Goal: Check status: Check status

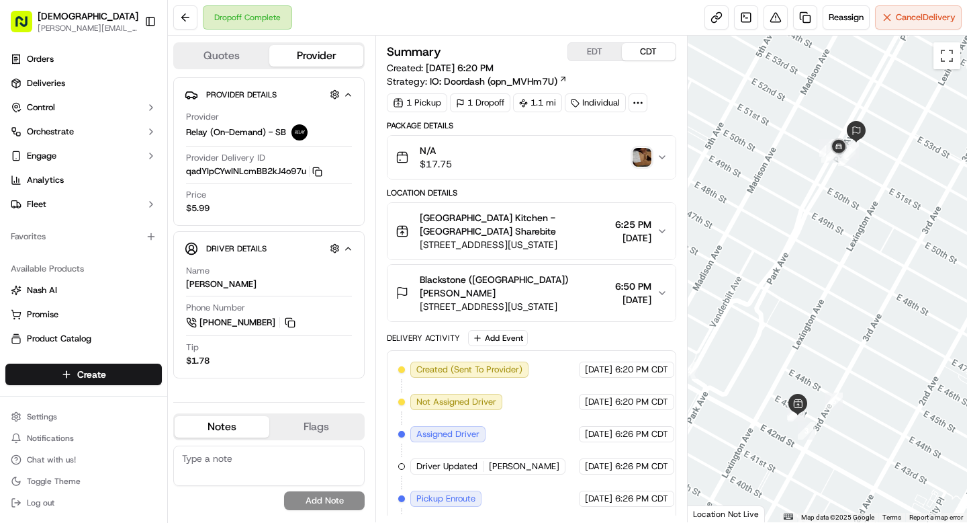
click at [645, 156] on img "button" at bounding box center [642, 157] width 19 height 19
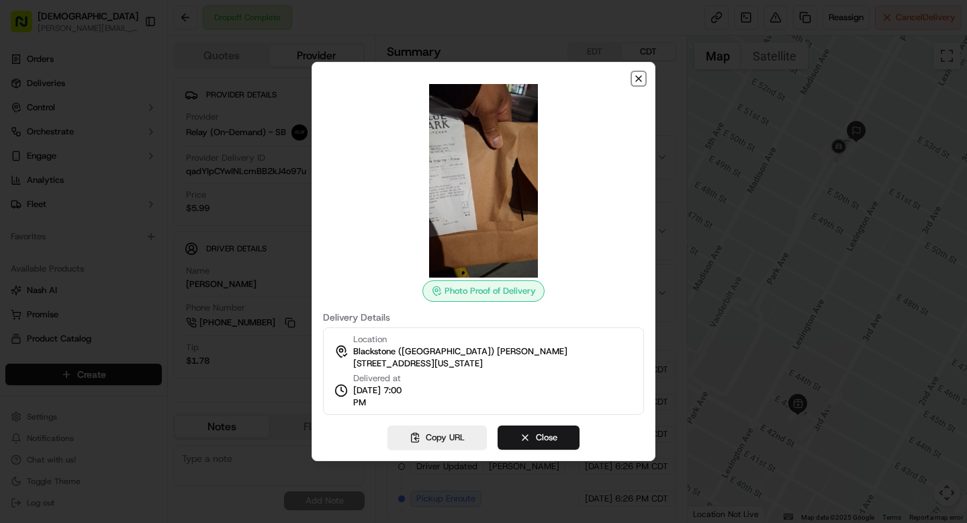
click at [642, 78] on icon "button" at bounding box center [638, 78] width 11 height 11
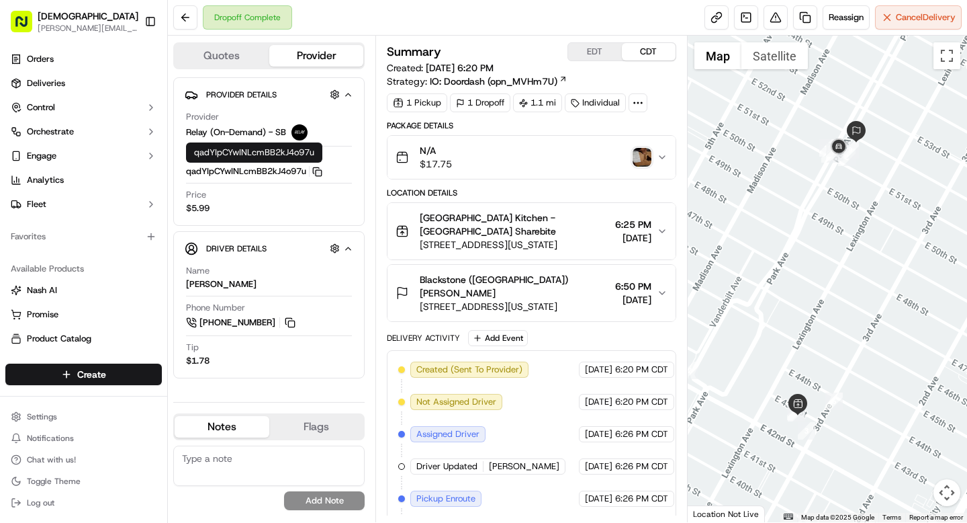
click at [322, 173] on rect "button" at bounding box center [319, 173] width 6 height 6
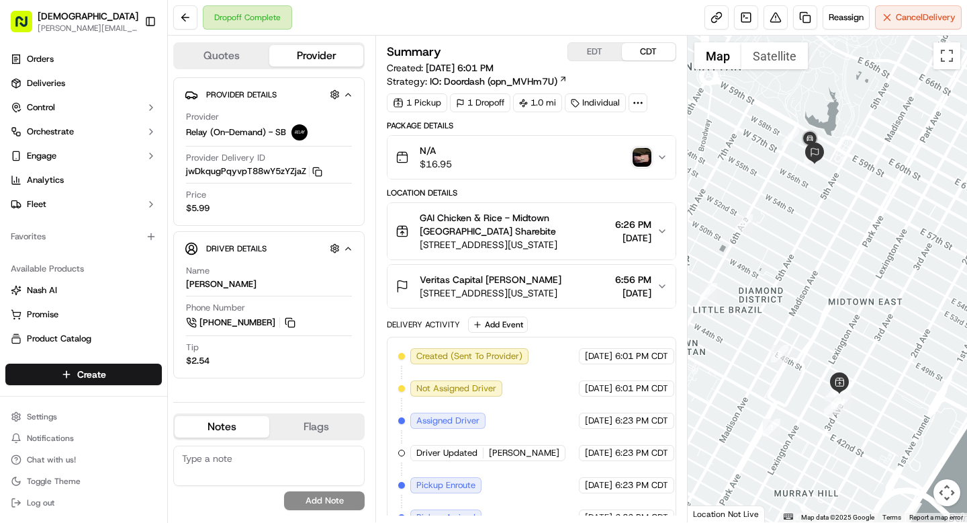
click at [561, 280] on div "Veritas Capital [PERSON_NAME]" at bounding box center [491, 279] width 142 height 13
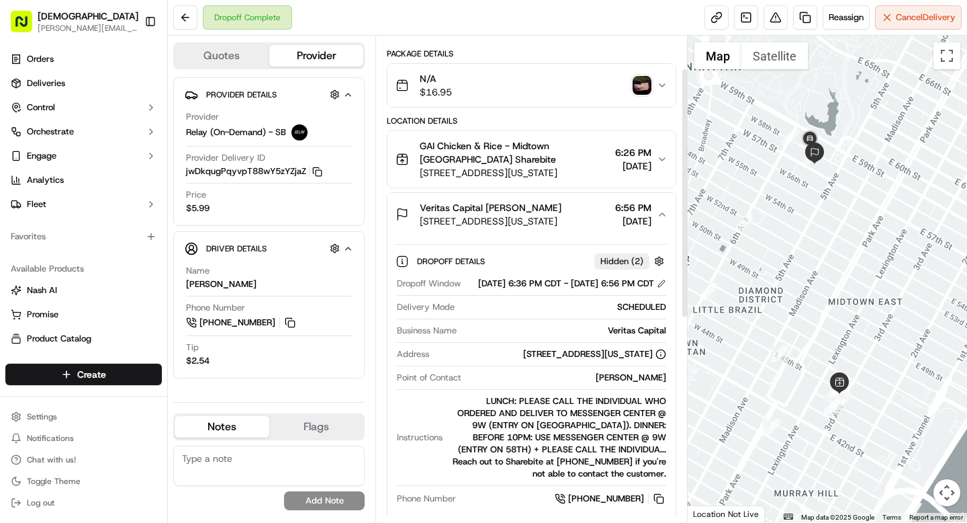
scroll to position [73, 0]
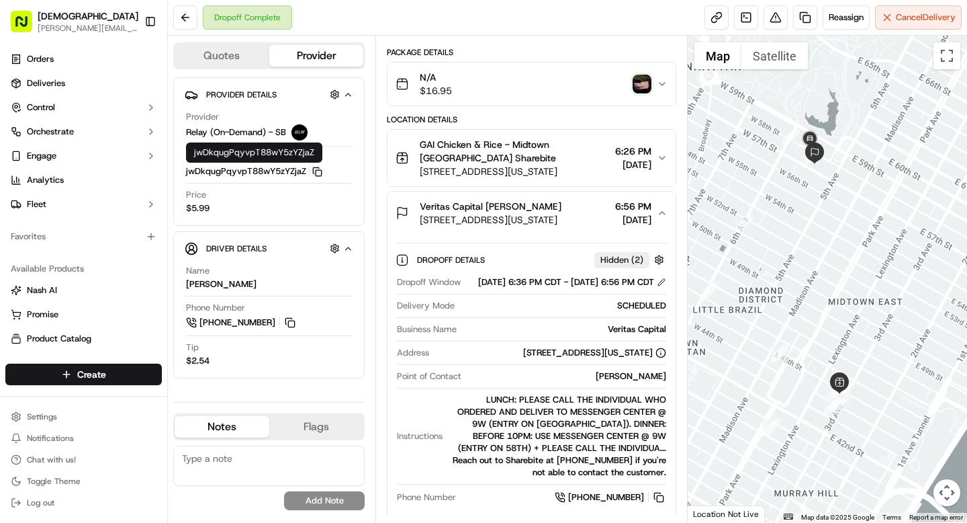
click at [316, 169] on icon "button" at bounding box center [317, 172] width 10 height 10
